Goal: Task Accomplishment & Management: Manage account settings

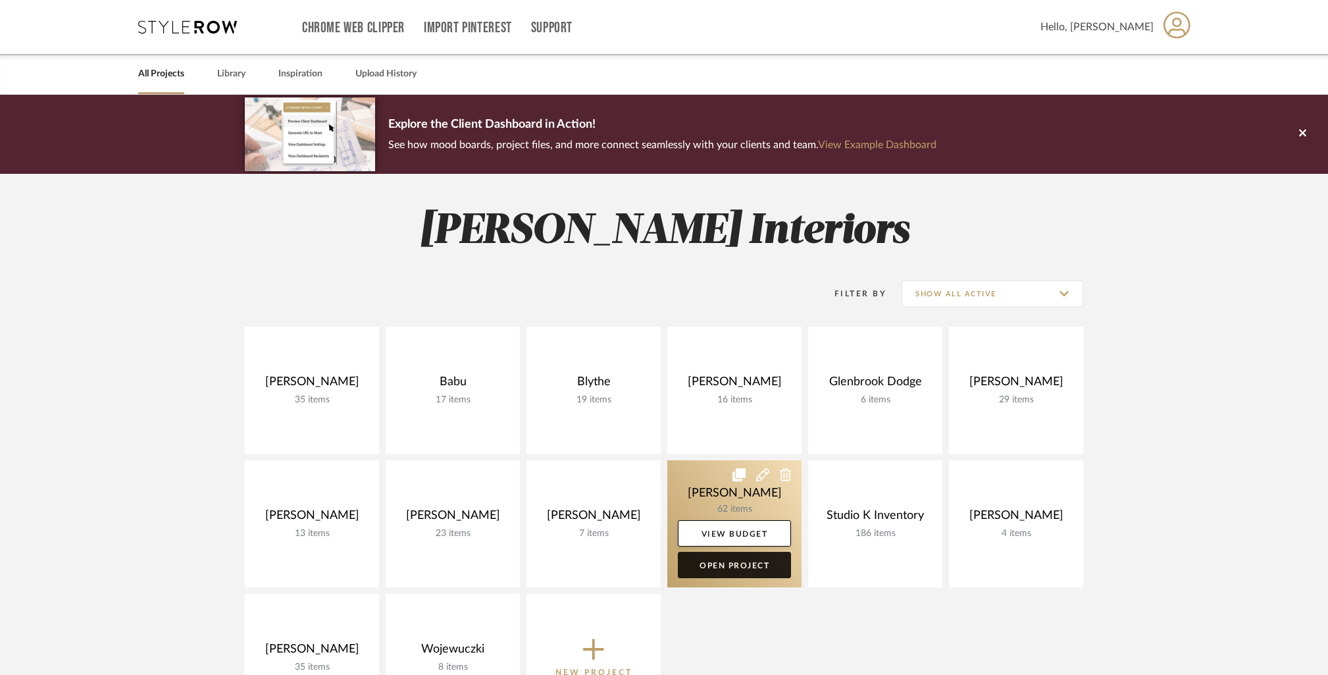
click at [748, 562] on link "Open Project" at bounding box center [734, 564] width 113 height 26
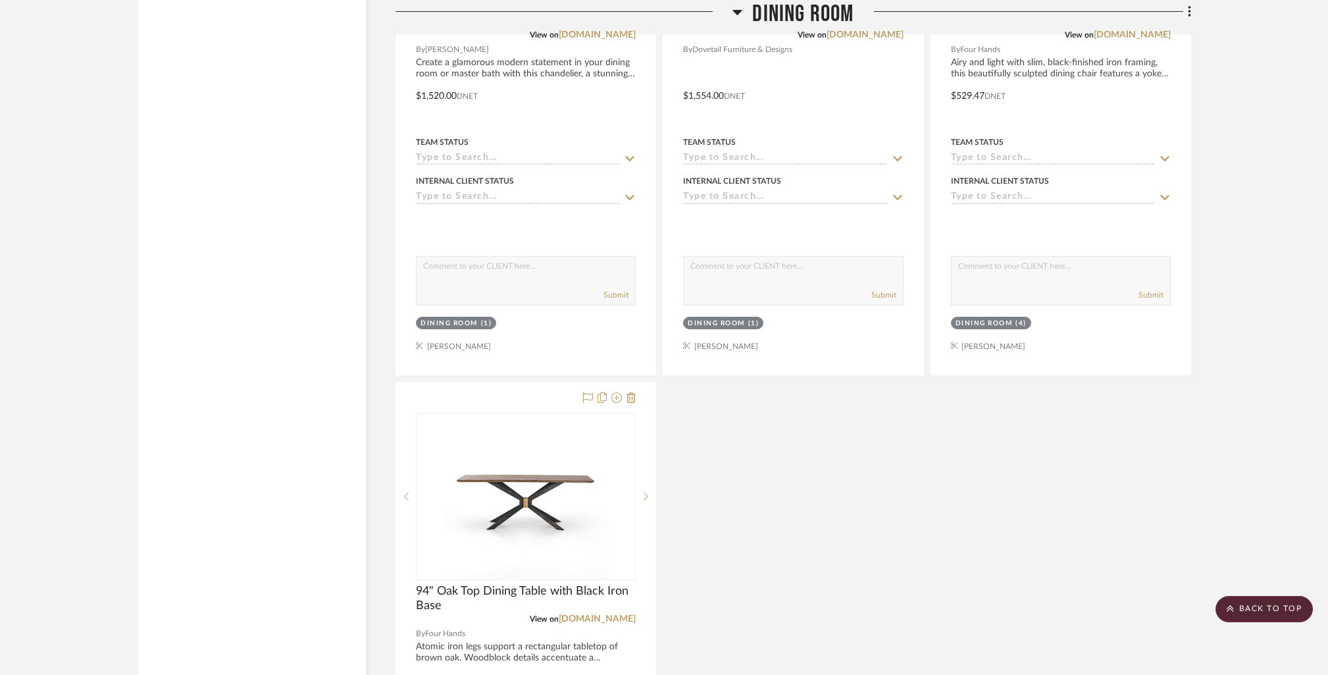
scroll to position [3814, 0]
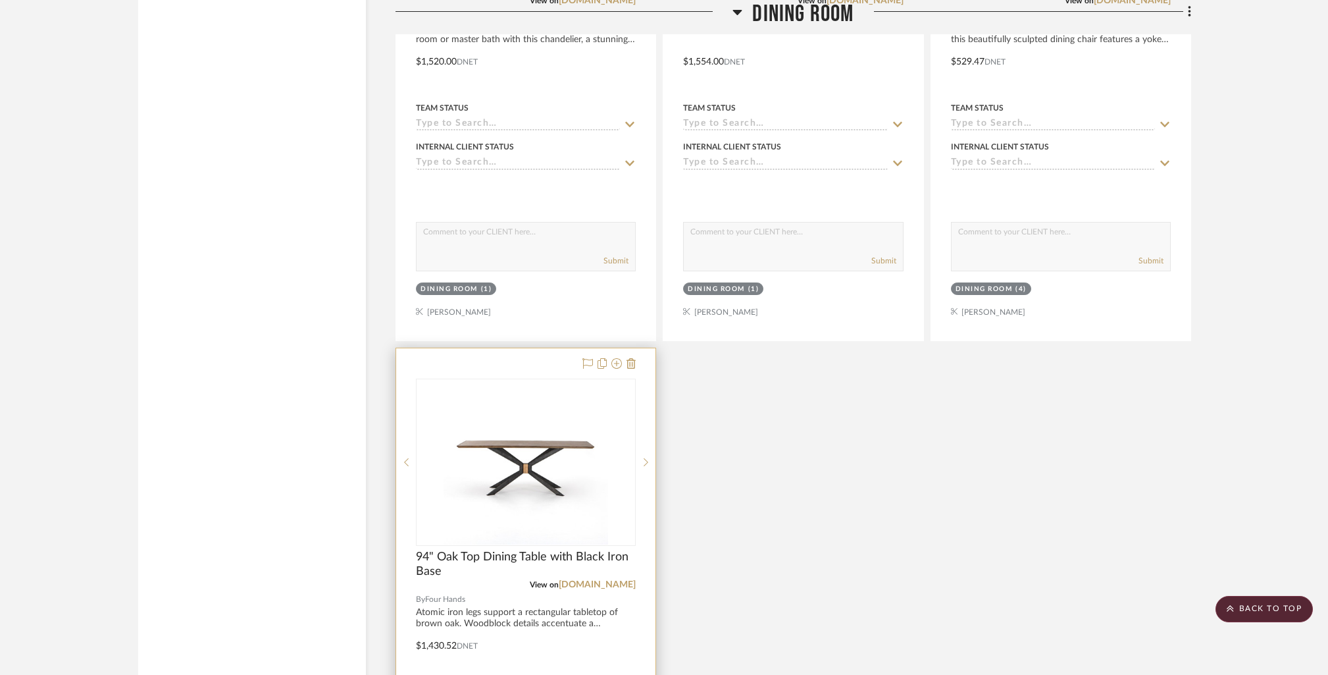
click at [636, 359] on div at bounding box center [525, 636] width 259 height 576
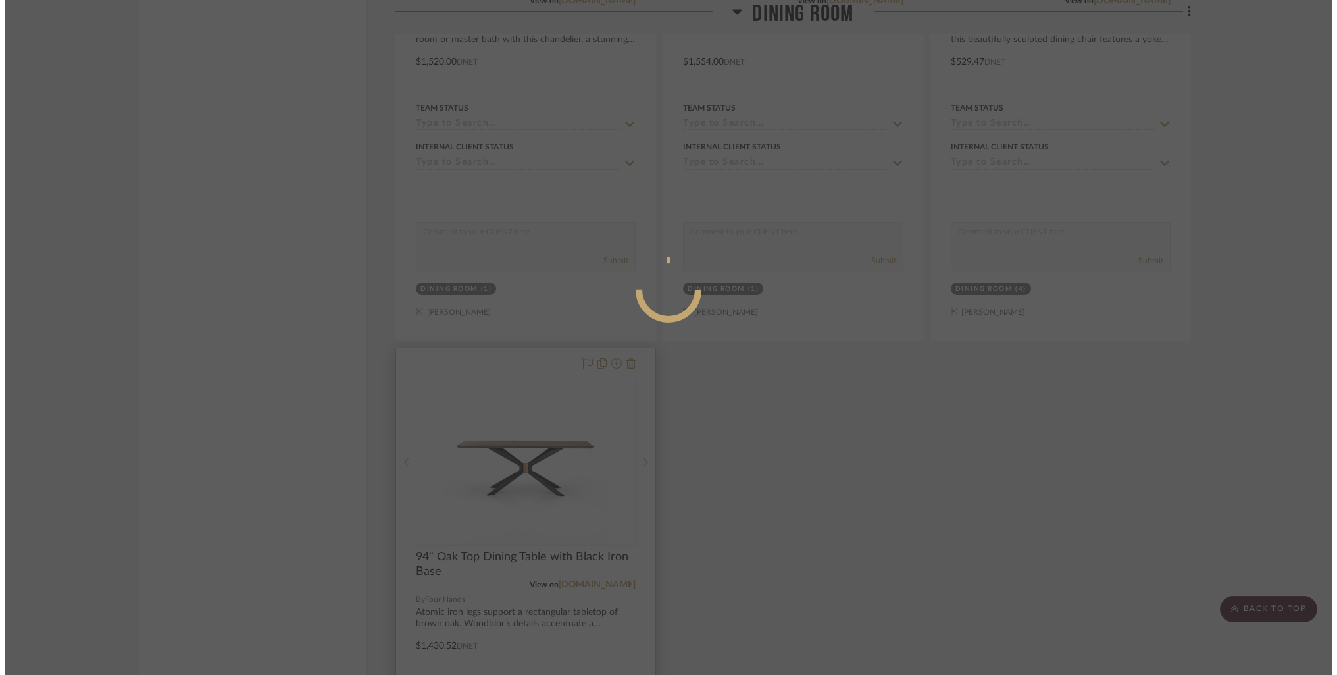
scroll to position [0, 0]
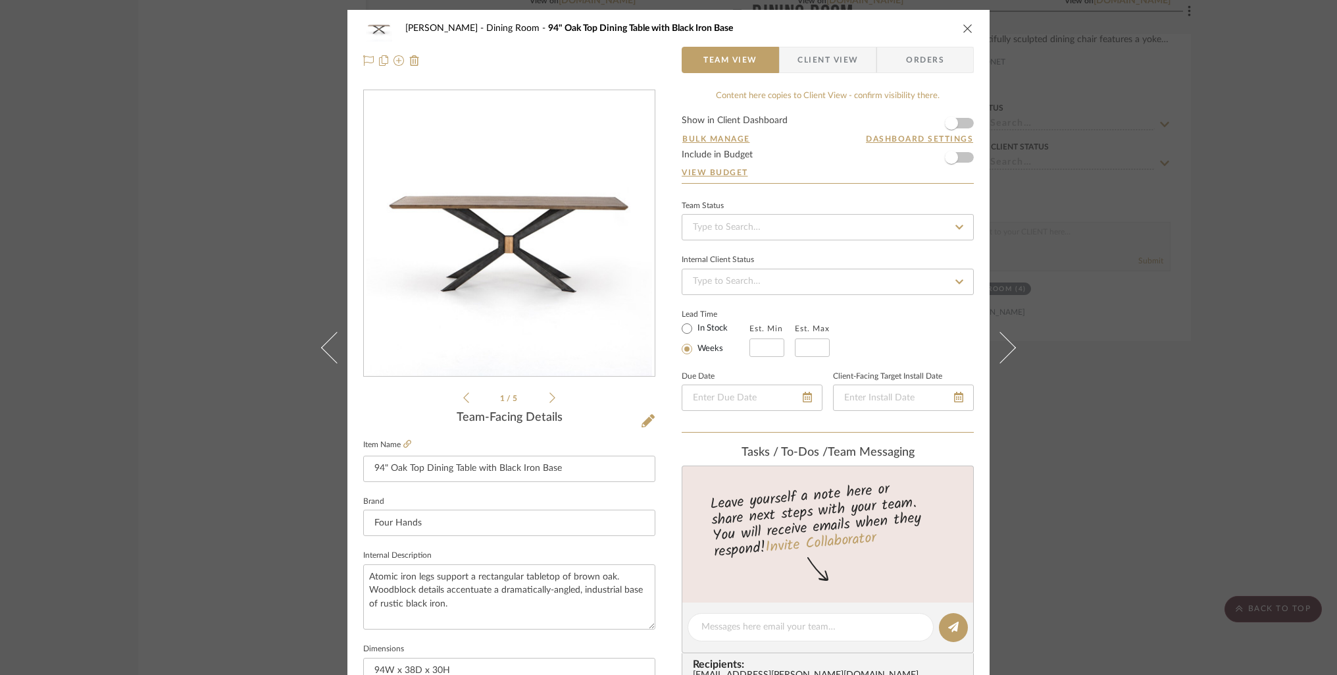
click at [962, 34] on button "close" at bounding box center [968, 28] width 12 height 12
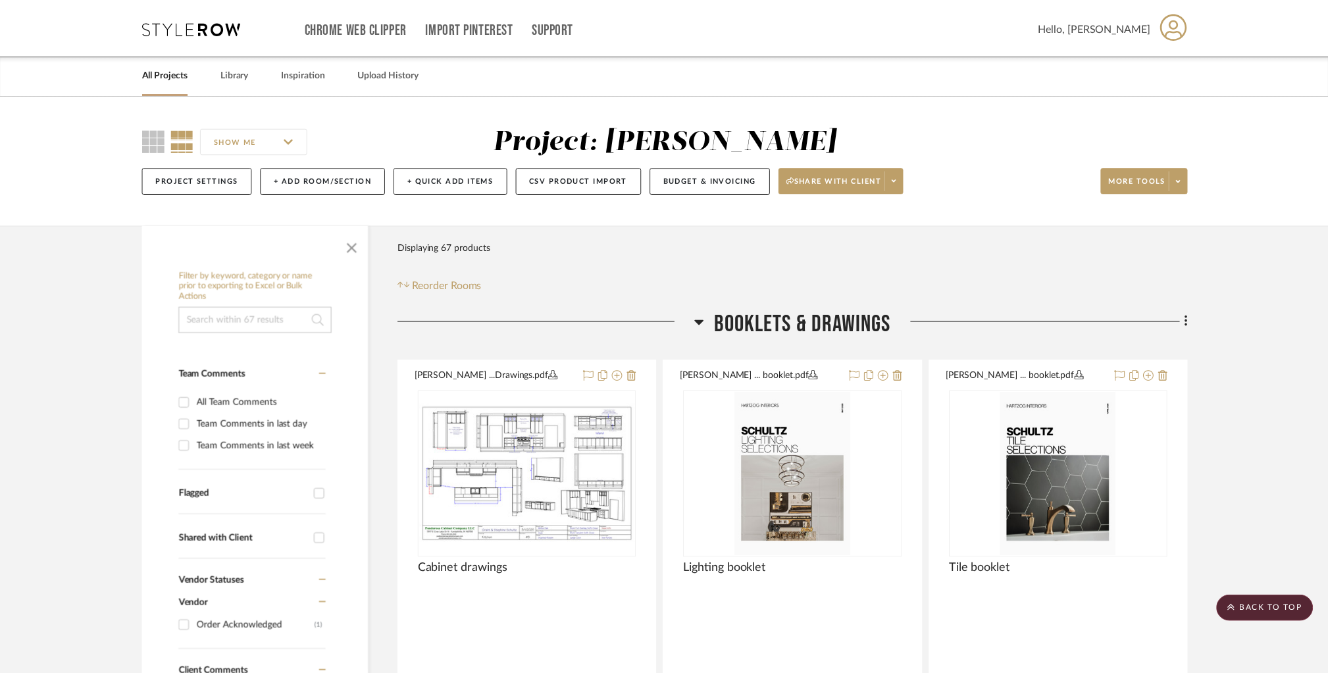
scroll to position [3814, 0]
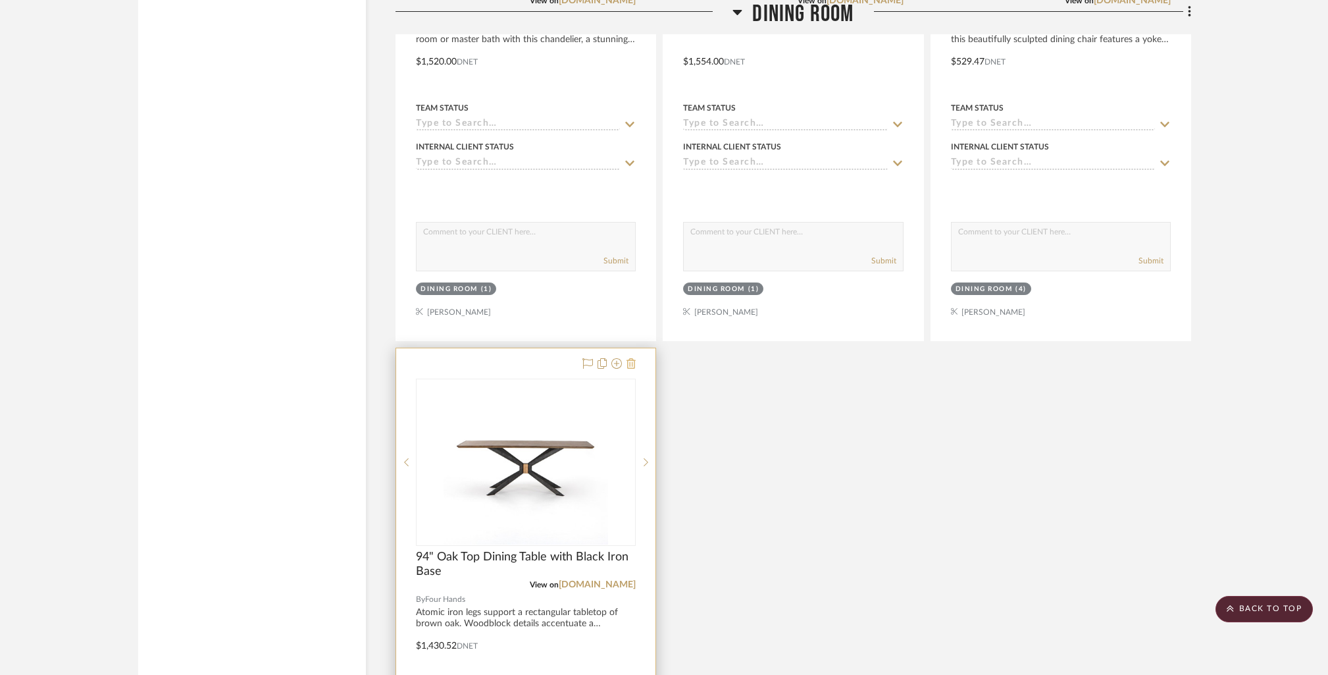
click at [632, 363] on icon at bounding box center [630, 363] width 9 height 11
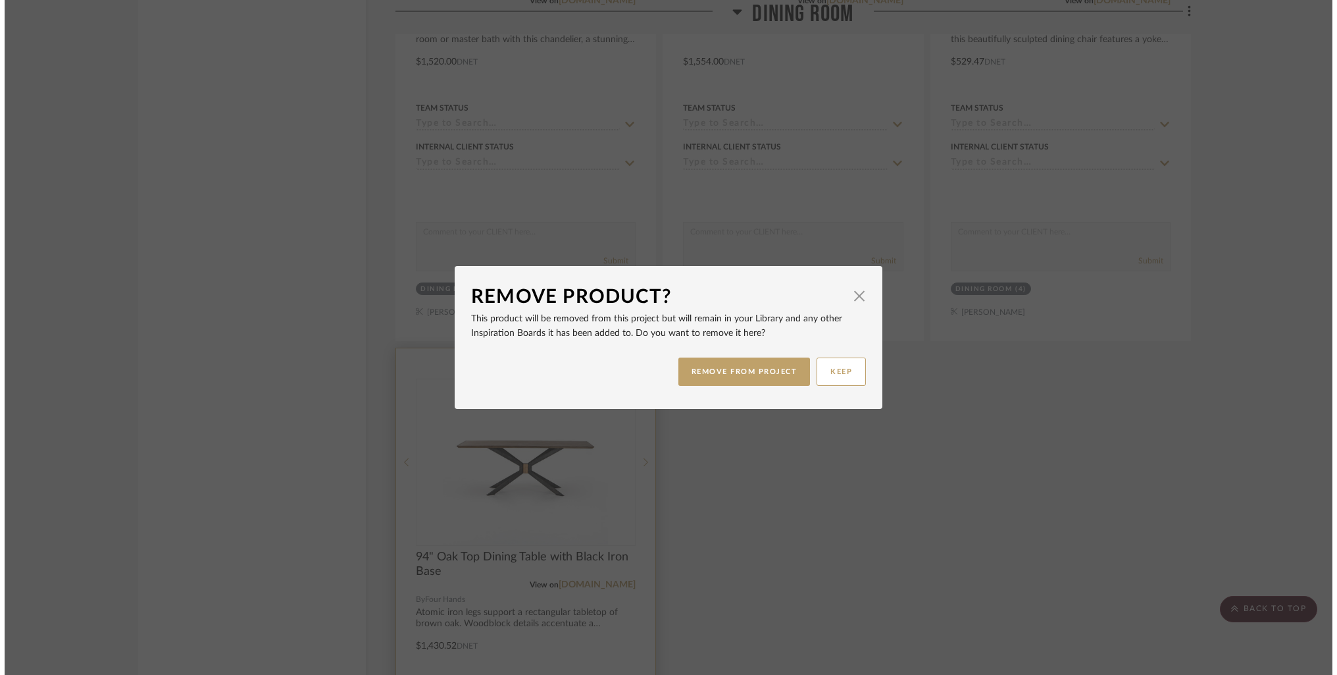
scroll to position [0, 0]
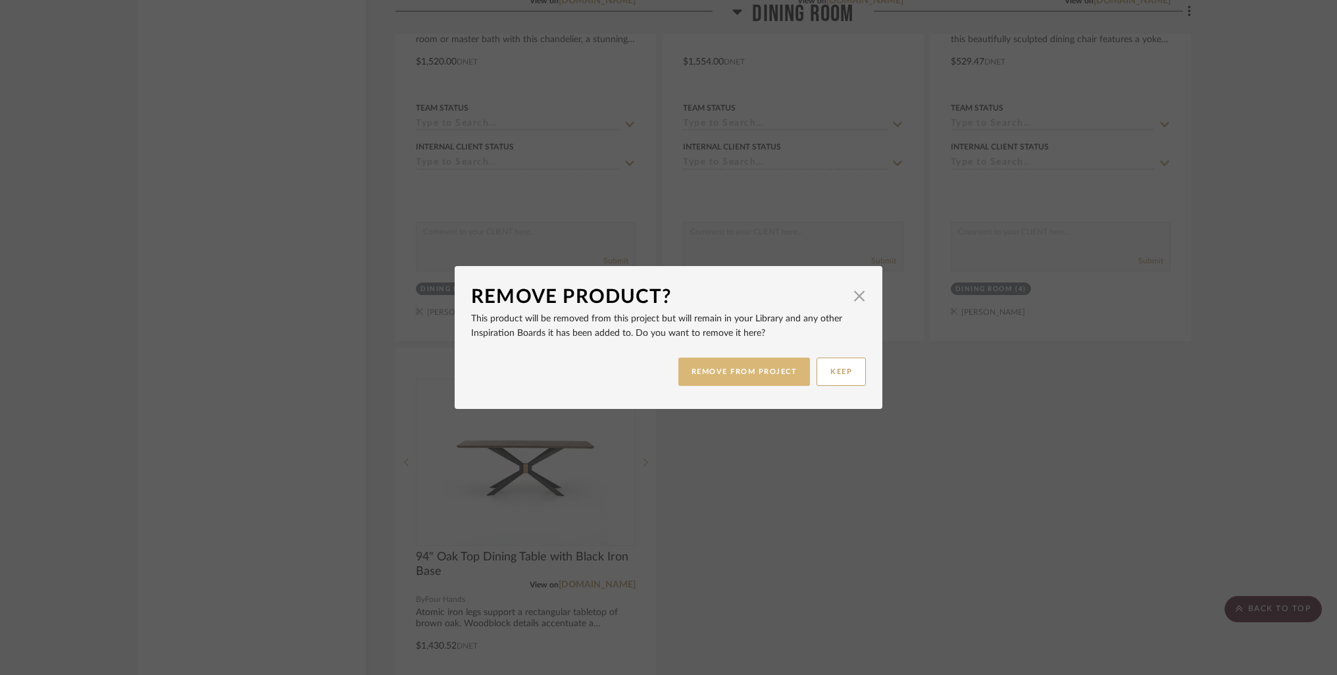
click at [753, 372] on button "REMOVE FROM PROJECT" at bounding box center [744, 371] width 132 height 28
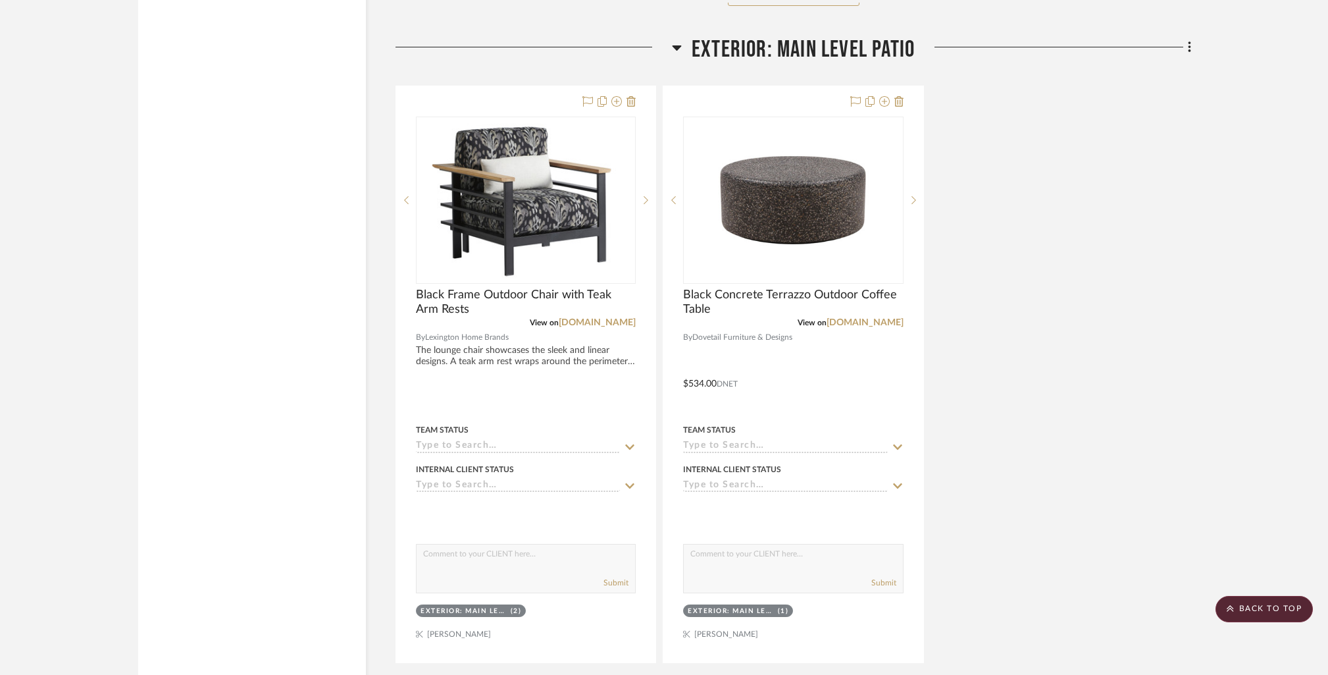
scroll to position [17893, 0]
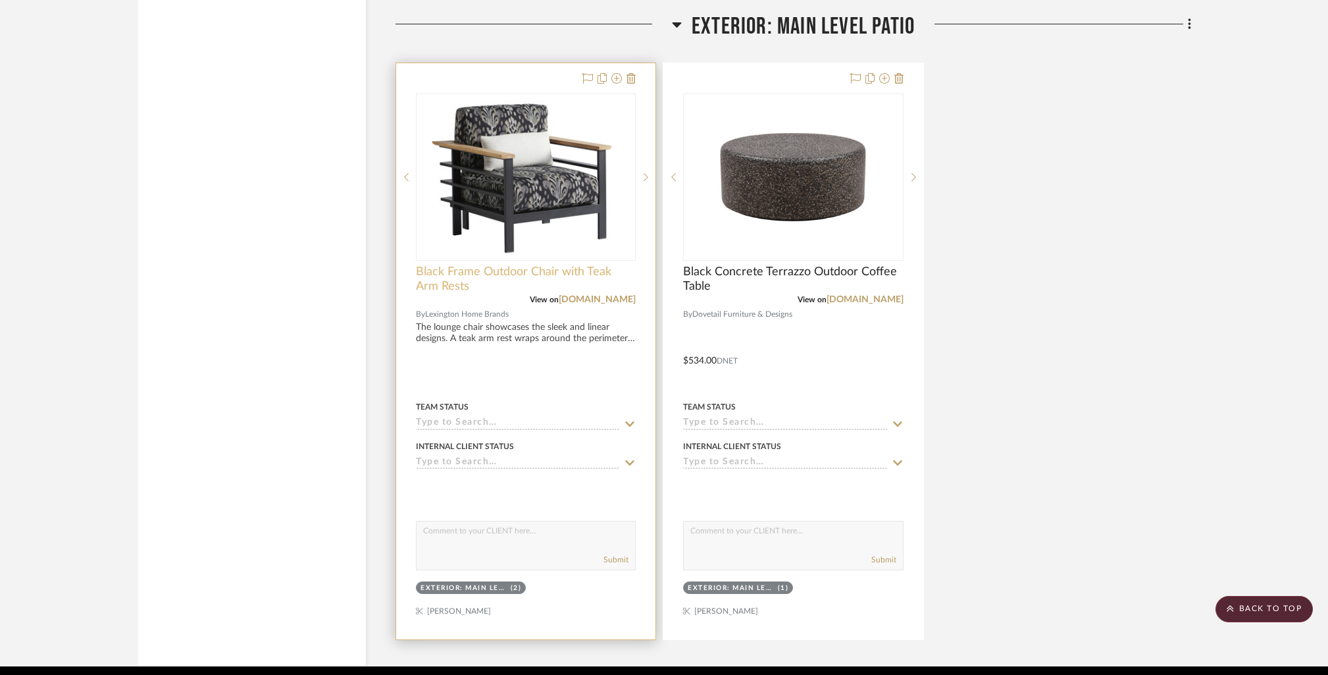
click at [476, 265] on span "Black Frame Outdoor Chair with Teak Arm Rests" at bounding box center [526, 279] width 220 height 29
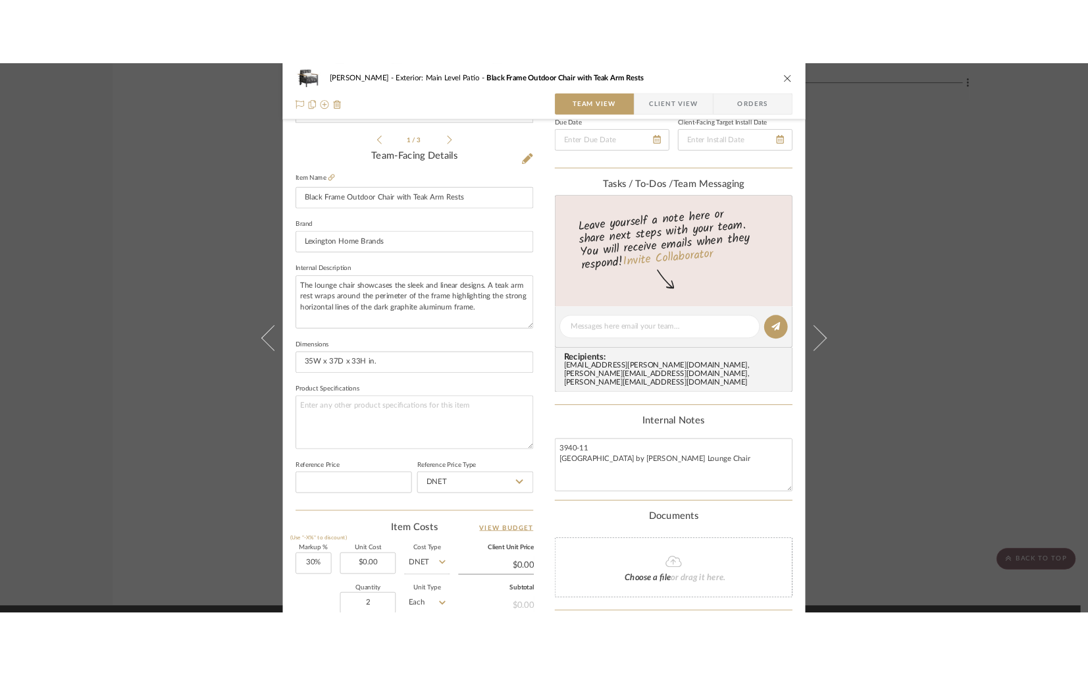
scroll to position [315, 0]
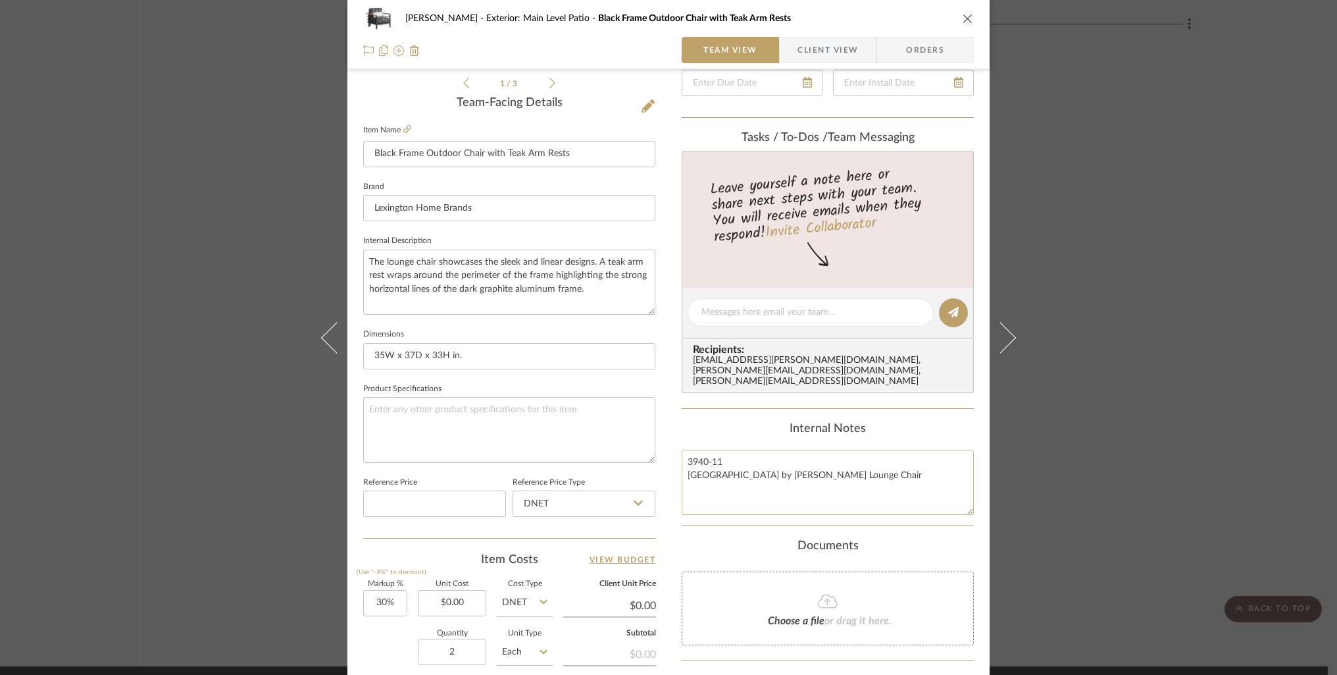
drag, startPoint x: 729, startPoint y: 452, endPoint x: 678, endPoint y: 455, distance: 51.4
click at [682, 455] on textarea "3940-11 South Beach by Tommy Bahama Lounge Chair" at bounding box center [828, 481] width 292 height 65
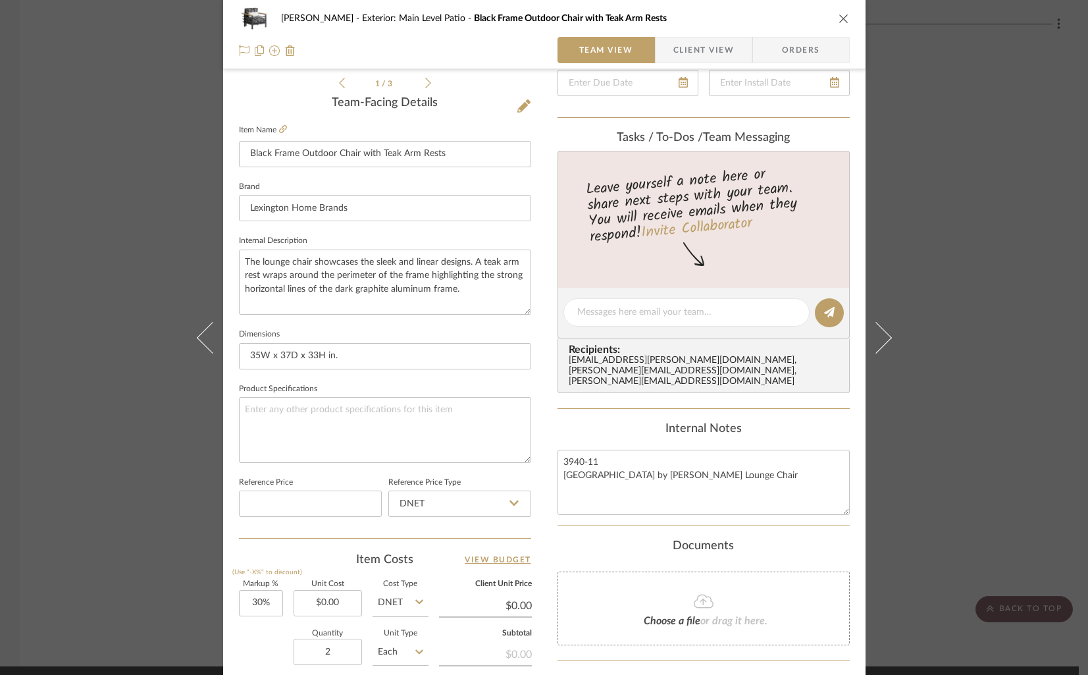
drag, startPoint x: 842, startPoint y: 16, endPoint x: 891, endPoint y: 6, distance: 50.5
click at [844, 16] on button "close" at bounding box center [844, 19] width 12 height 12
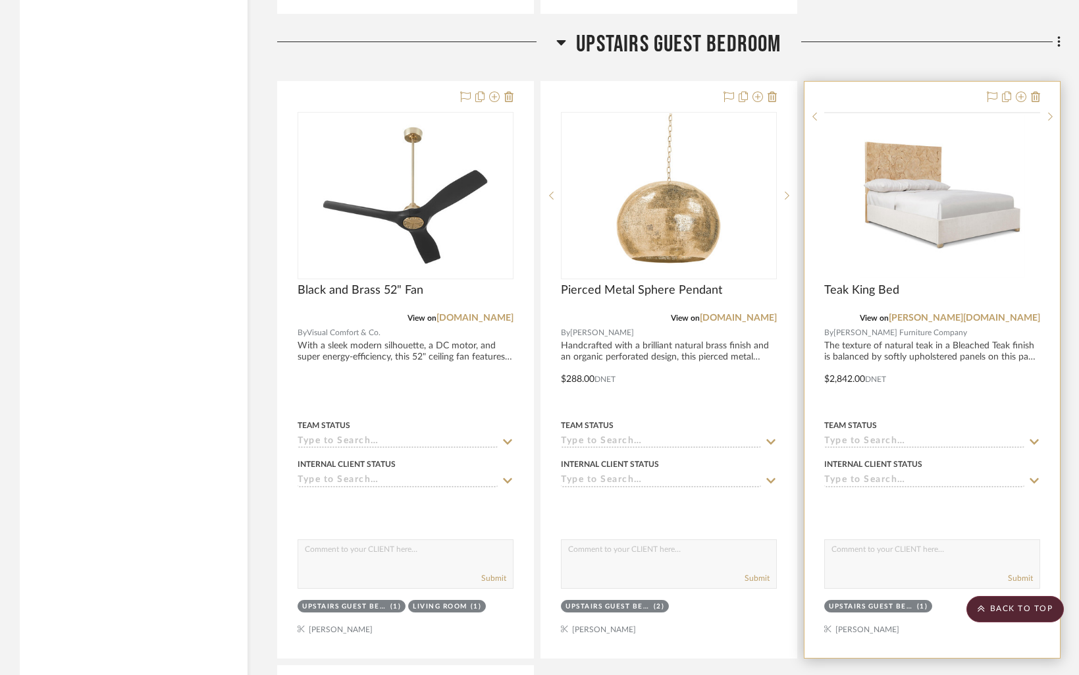
scroll to position [12268, 0]
click at [1040, 82] on div at bounding box center [931, 370] width 255 height 576
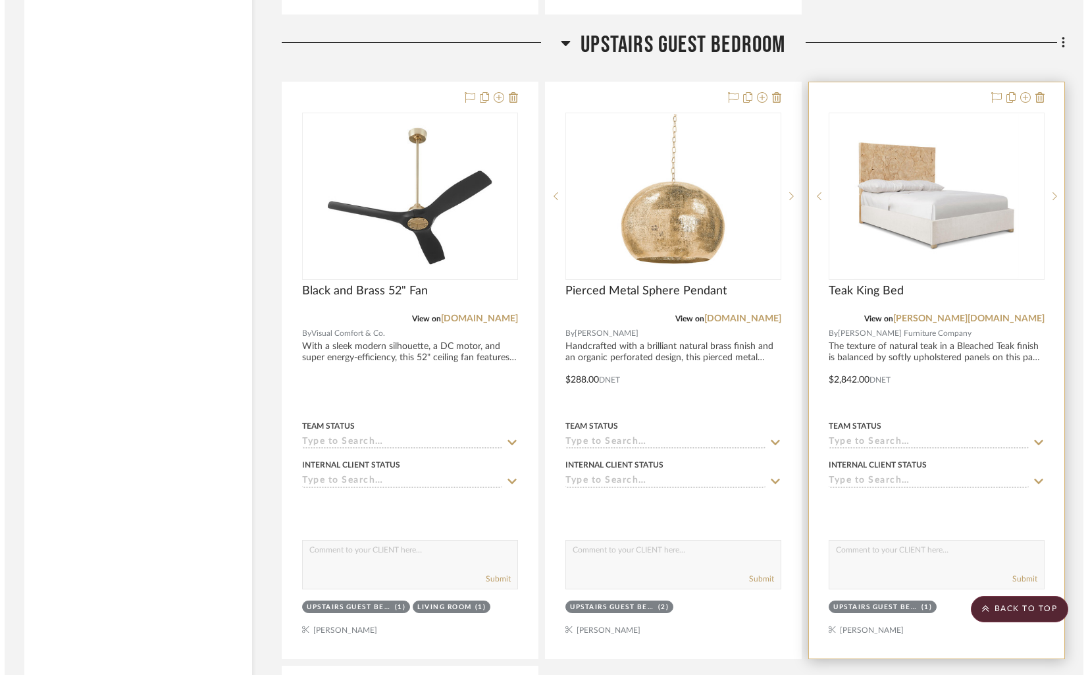
scroll to position [0, 0]
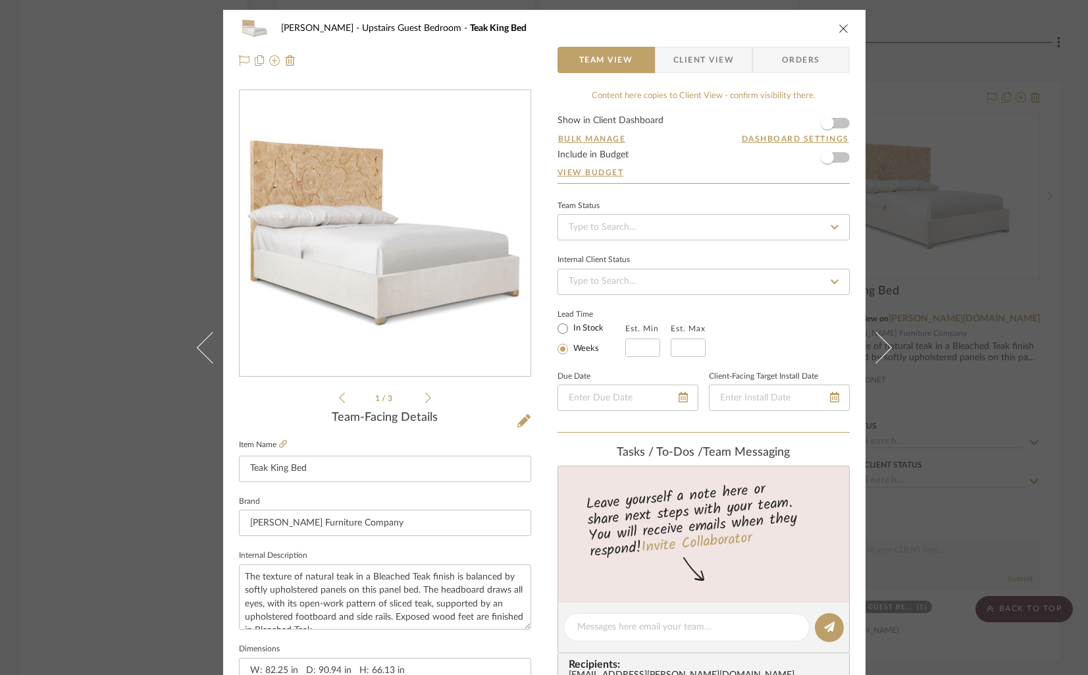
drag, startPoint x: 839, startPoint y: 27, endPoint x: 850, endPoint y: 26, distance: 10.5
click at [844, 26] on div "Schultz Upstairs Guest Bedroom Teak King Bed Team View Client View Orders" at bounding box center [544, 44] width 642 height 69
click at [840, 28] on icon "close" at bounding box center [843, 28] width 11 height 11
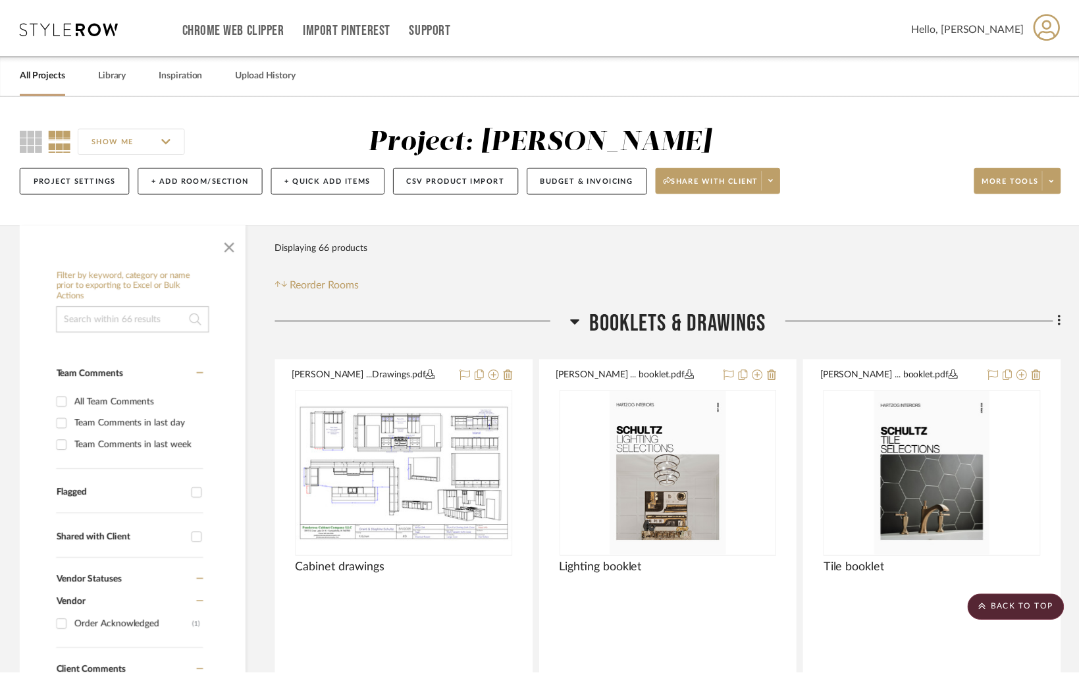
scroll to position [12268, 0]
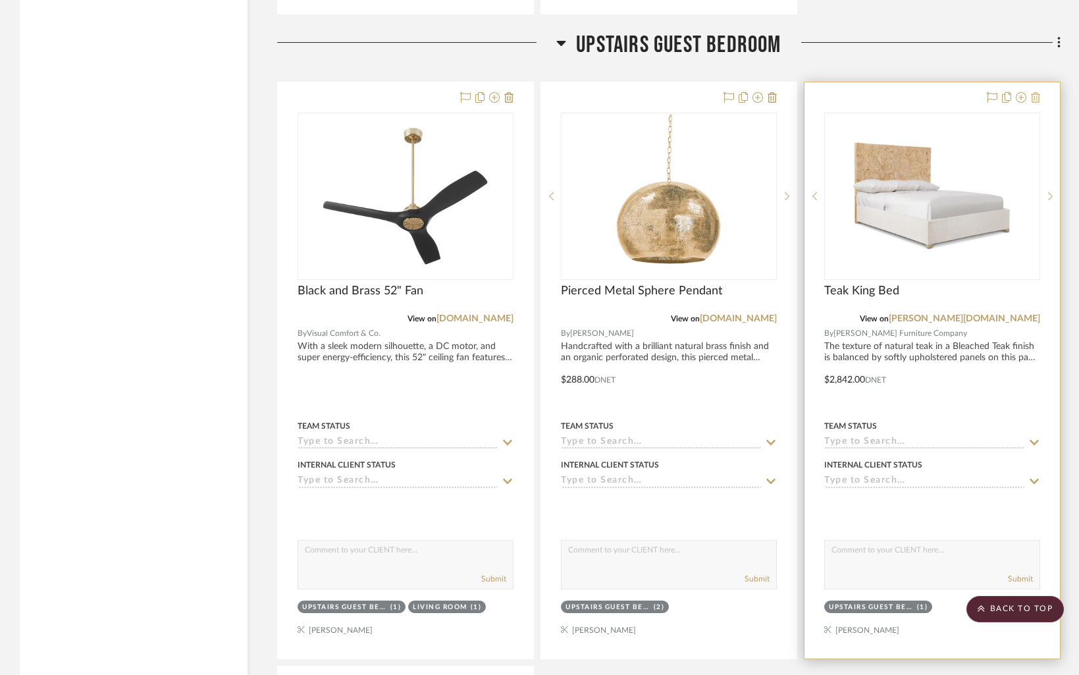
click at [1035, 92] on icon at bounding box center [1035, 97] width 9 height 11
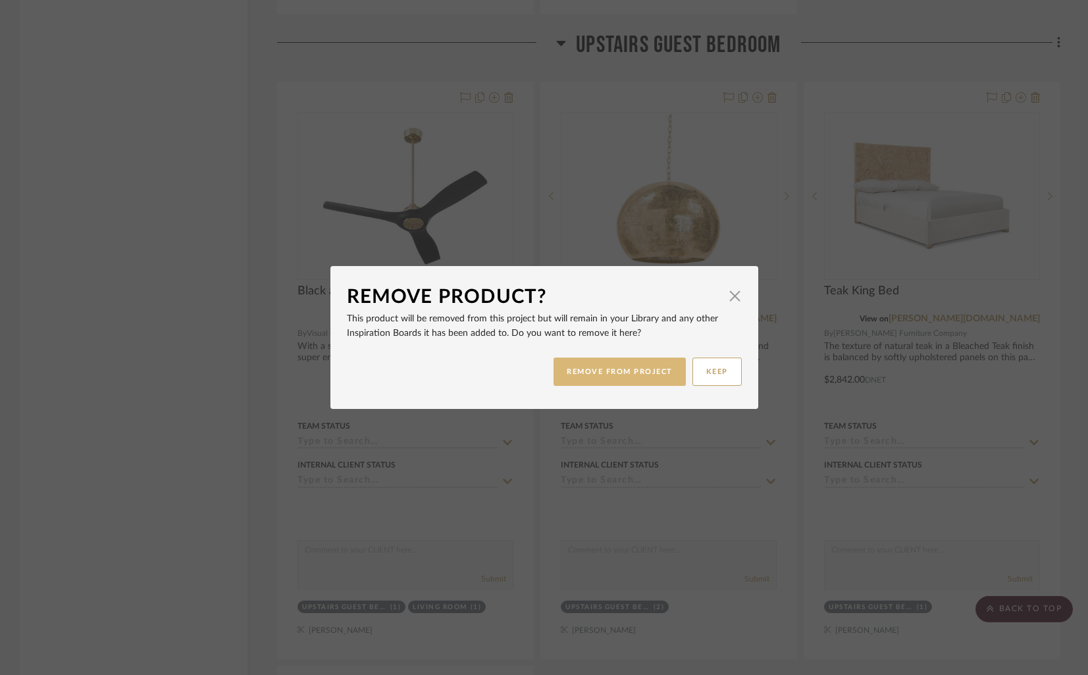
click at [611, 372] on button "REMOVE FROM PROJECT" at bounding box center [619, 371] width 132 height 28
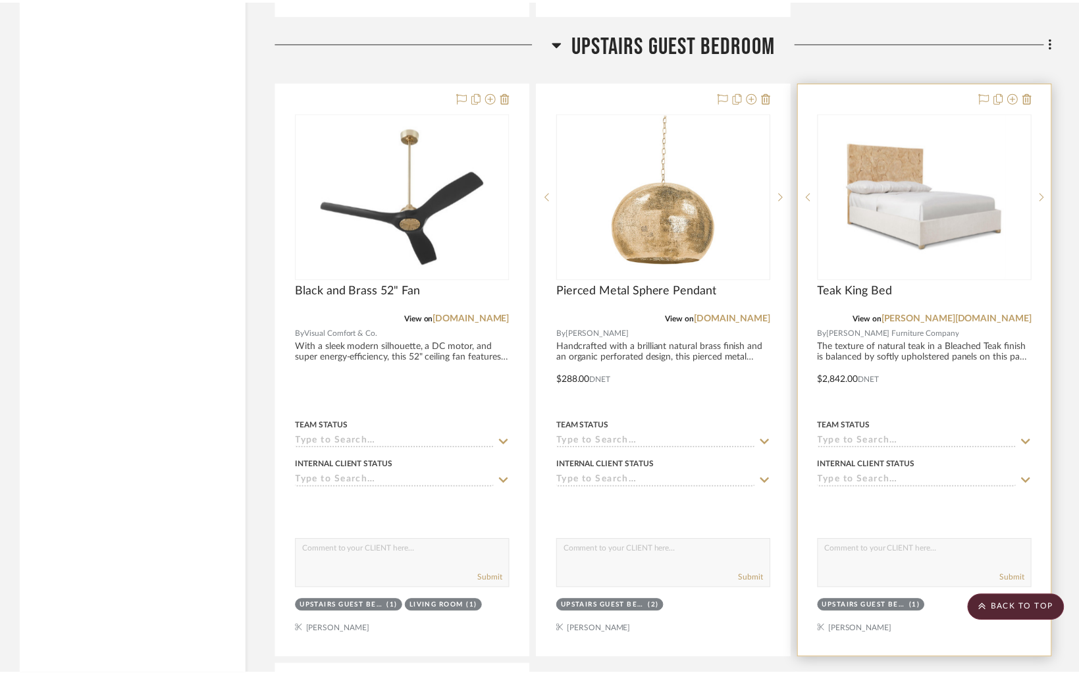
scroll to position [12268, 0]
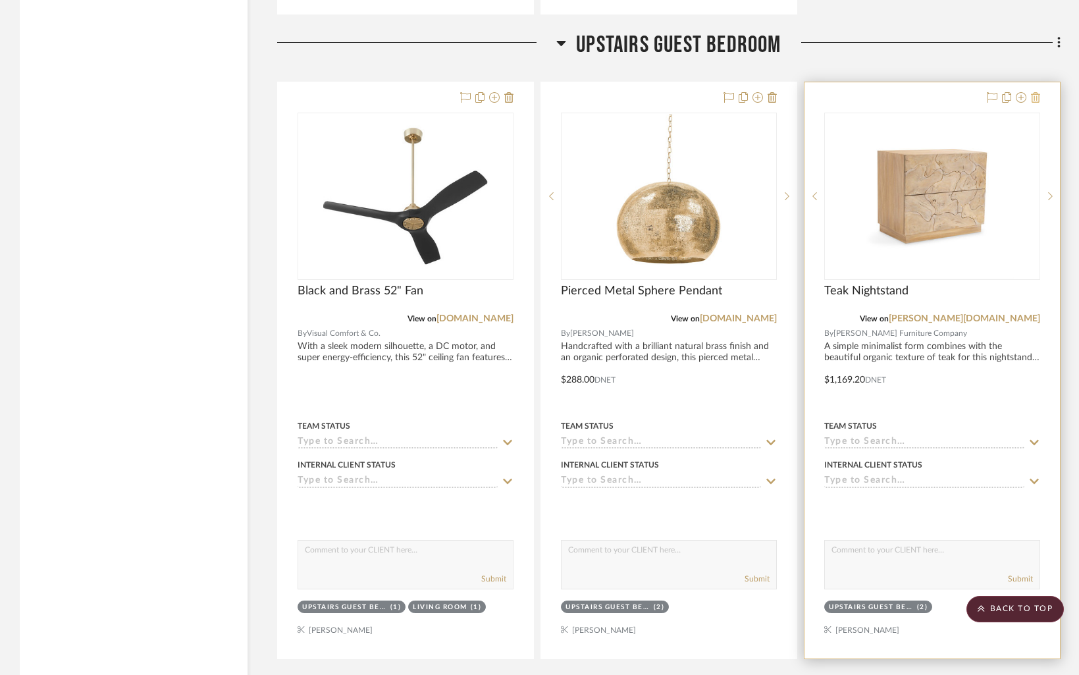
click at [1035, 92] on icon at bounding box center [1035, 97] width 9 height 11
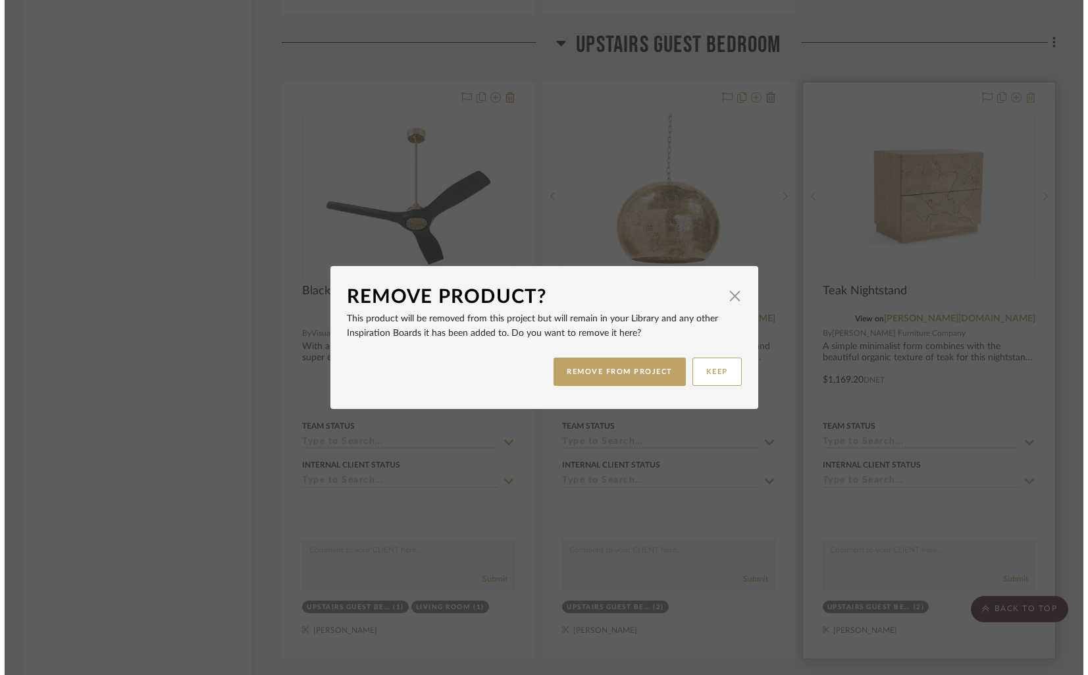
scroll to position [0, 0]
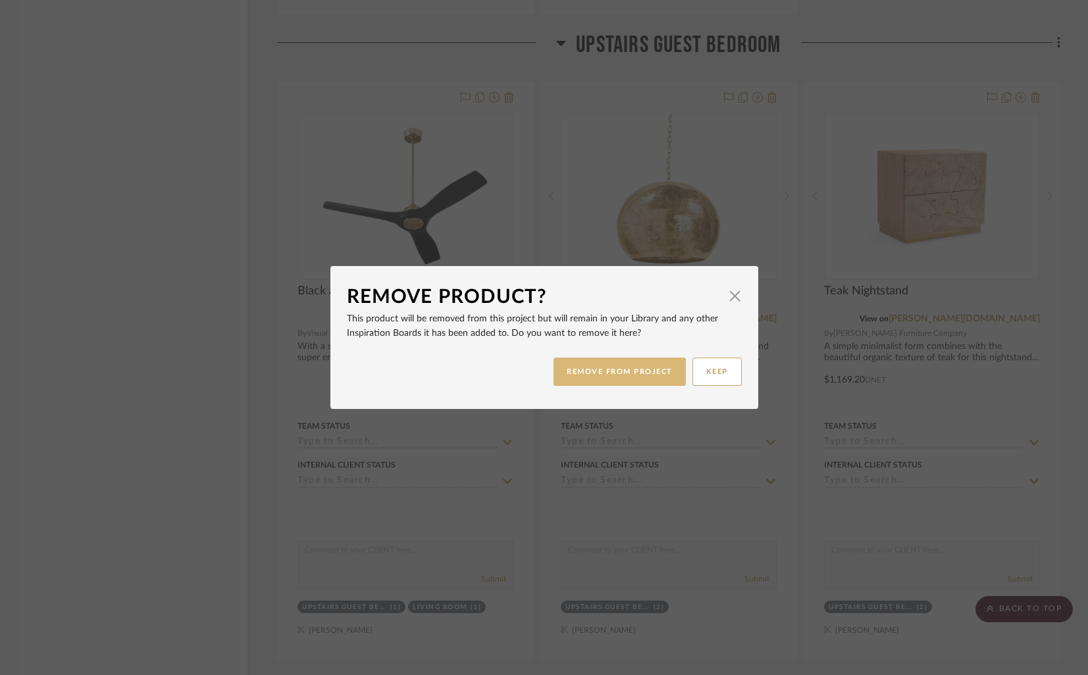
click at [587, 384] on button "REMOVE FROM PROJECT" at bounding box center [619, 371] width 132 height 28
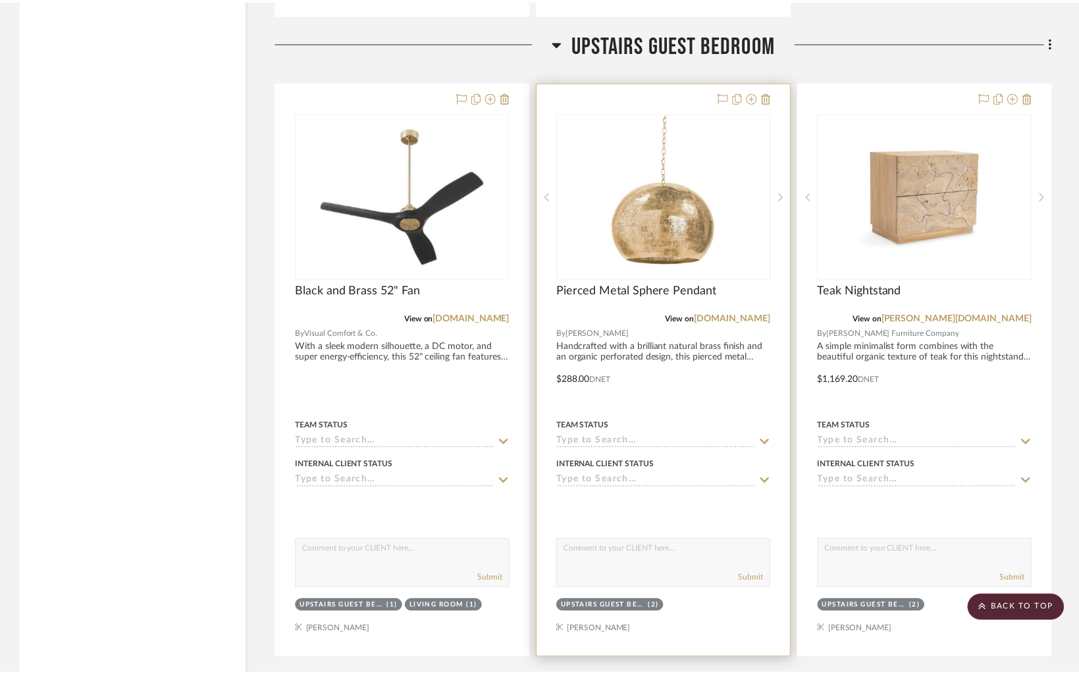
scroll to position [12268, 0]
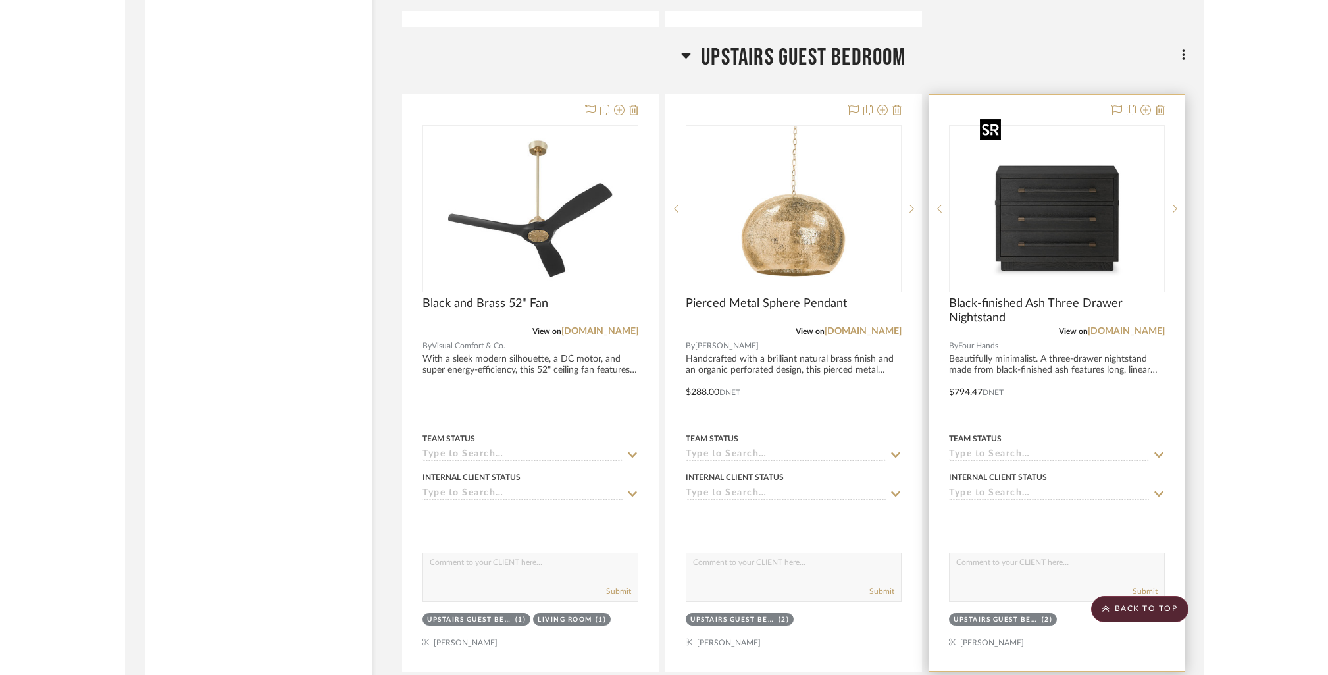
scroll to position [12282, 0]
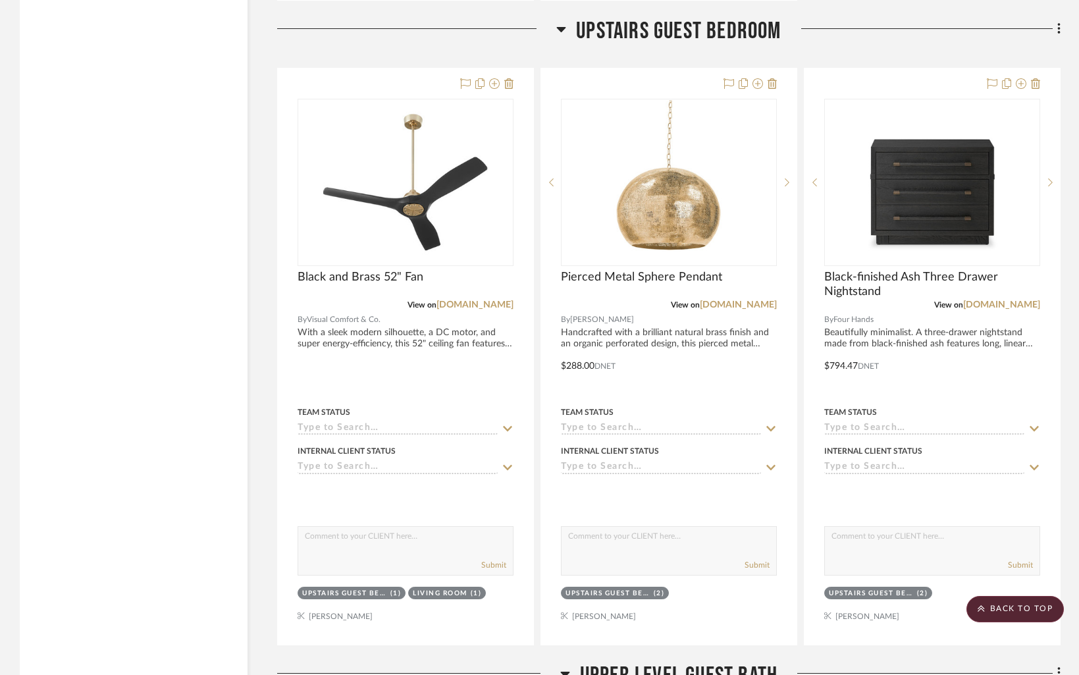
drag, startPoint x: 380, startPoint y: 271, endPoint x: 570, endPoint y: 19, distance: 315.7
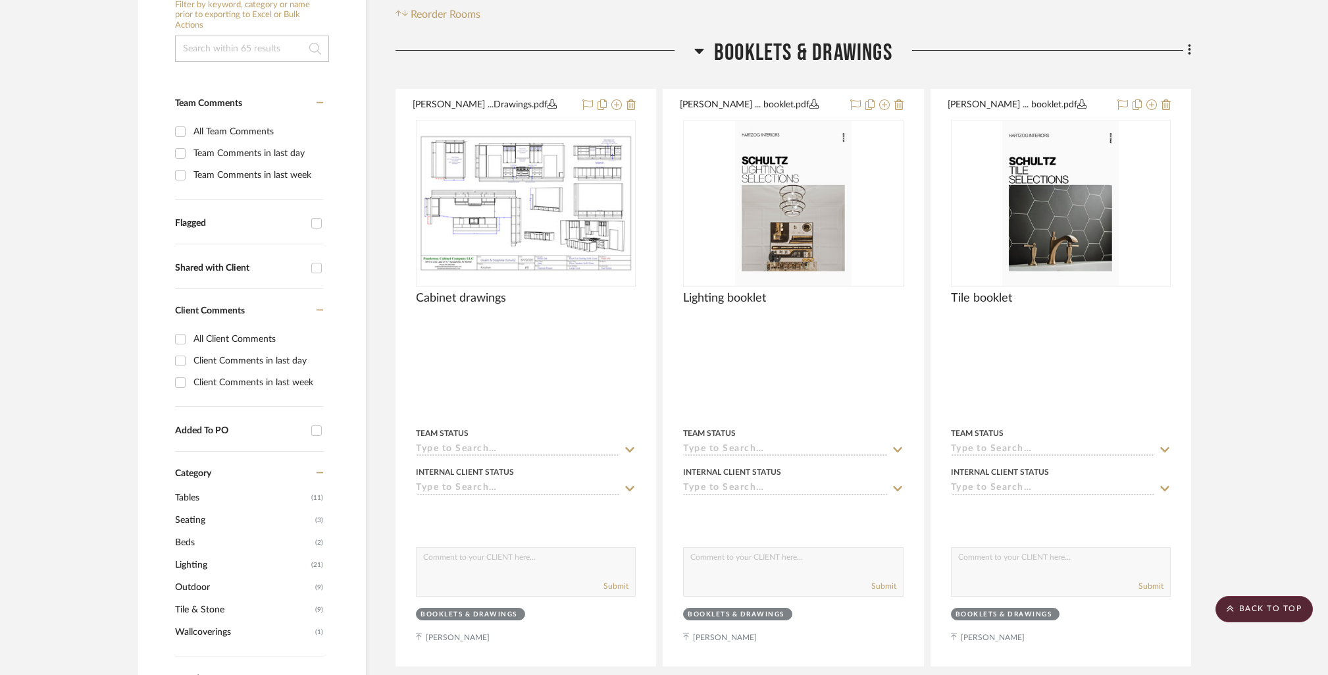
scroll to position [0, 0]
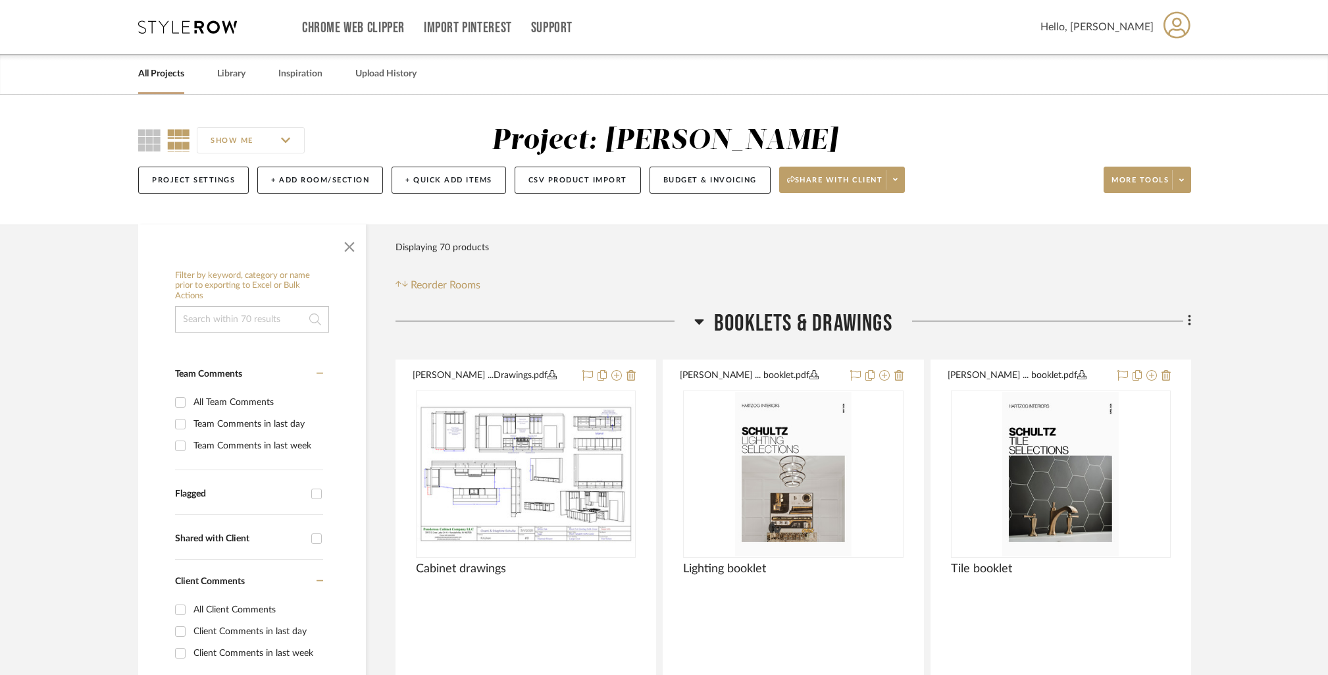
click at [166, 75] on link "All Projects" at bounding box center [161, 74] width 46 height 18
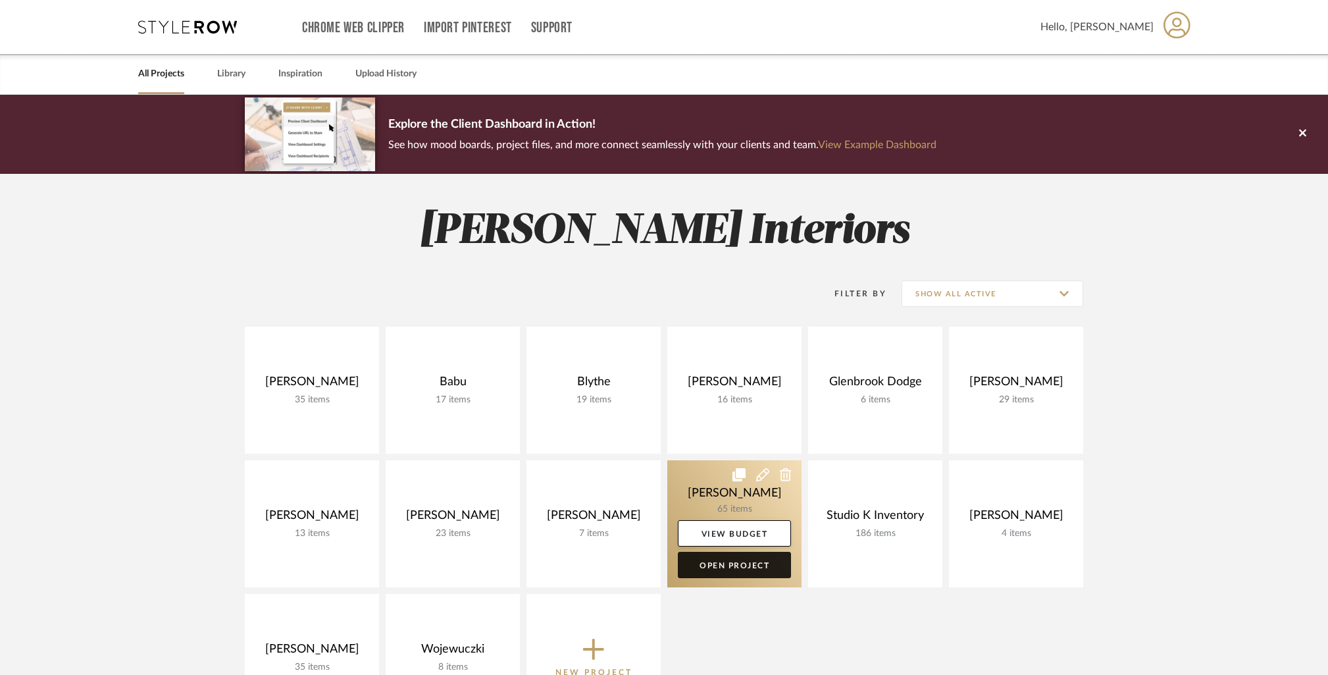
click at [734, 557] on link "Open Project" at bounding box center [734, 564] width 113 height 26
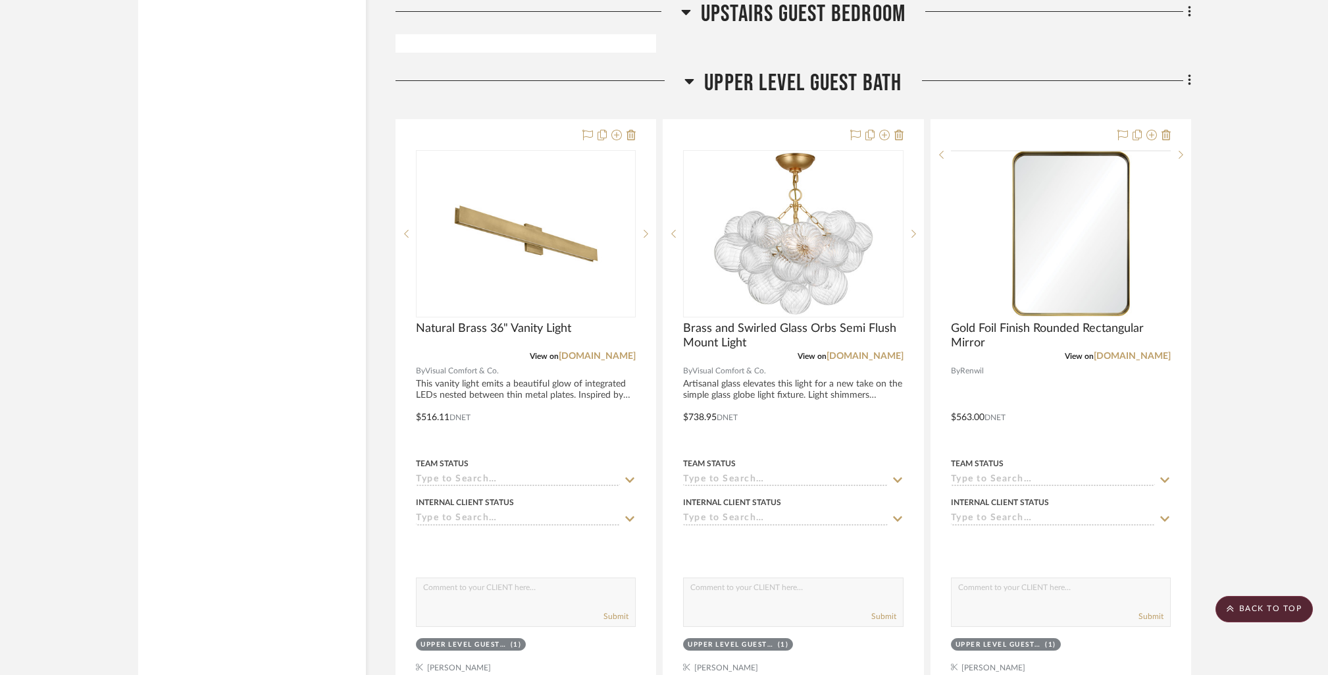
scroll to position [14045, 0]
